Goal: Information Seeking & Learning: Learn about a topic

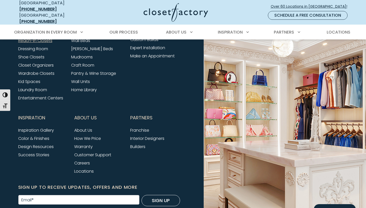
scroll to position [359, 0]
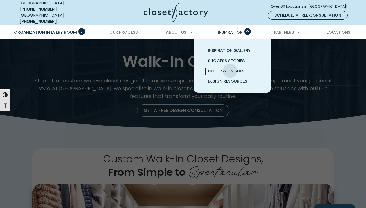
click at [230, 68] on span "Color & Finishes" at bounding box center [226, 71] width 37 height 6
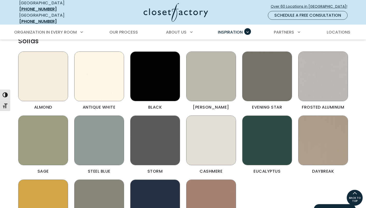
scroll to position [590, 0]
